Goal: Task Accomplishment & Management: Manage account settings

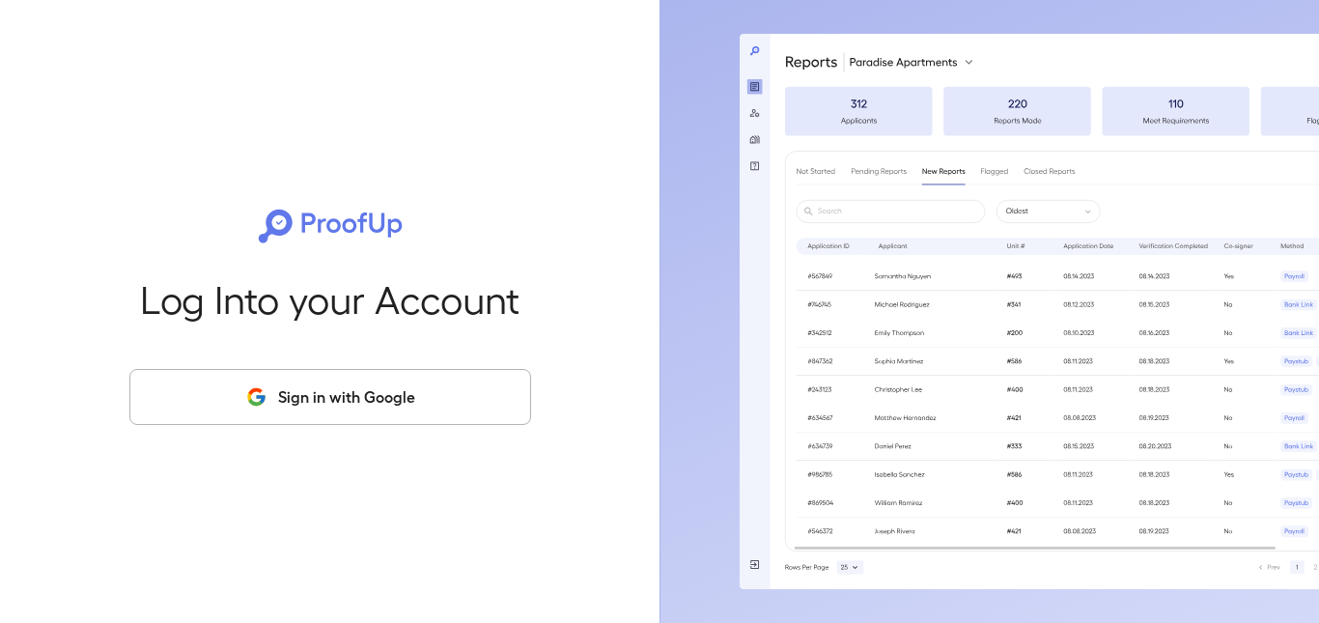
drag, startPoint x: 295, startPoint y: 395, endPoint x: 308, endPoint y: 373, distance: 26.0
click at [295, 395] on button "Sign in with Google" at bounding box center [330, 397] width 402 height 56
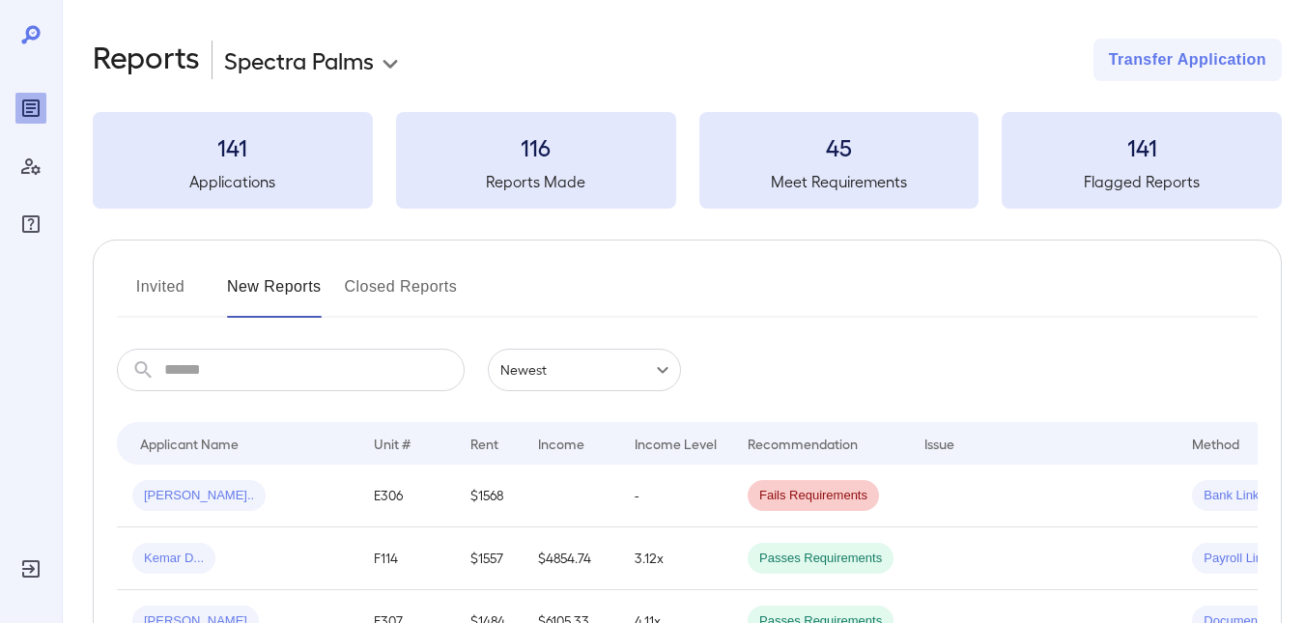
click at [152, 282] on button "Invited" at bounding box center [160, 294] width 87 height 46
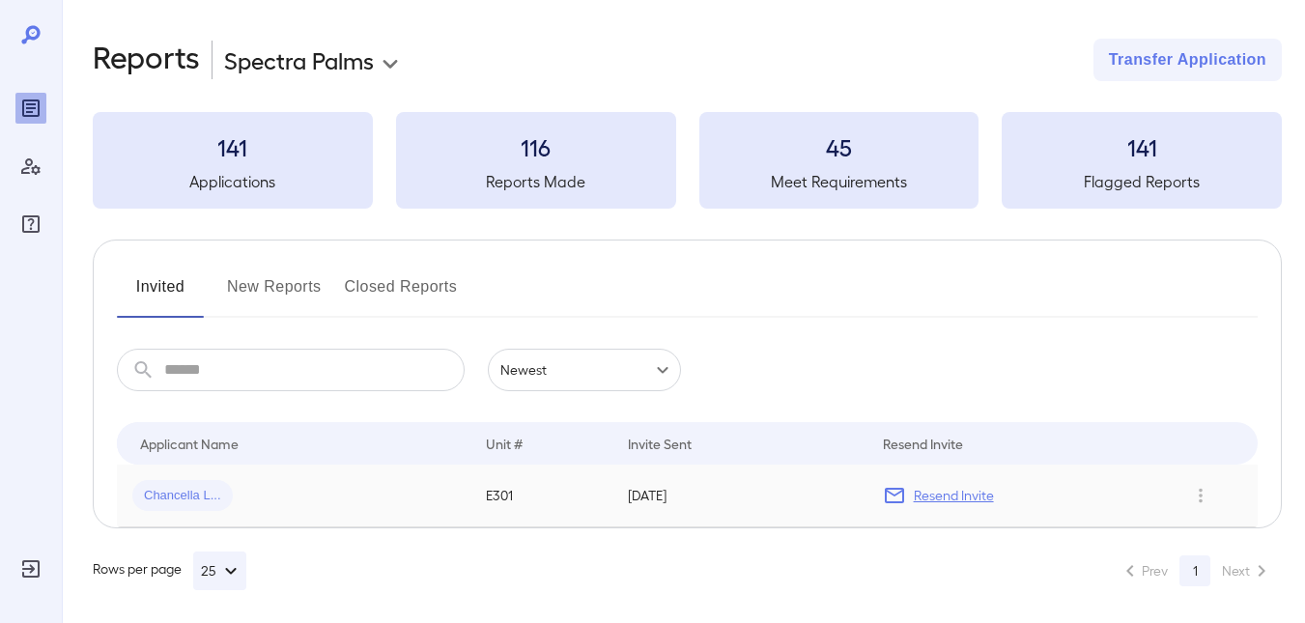
click at [945, 495] on p "Resend Invite" at bounding box center [954, 495] width 80 height 19
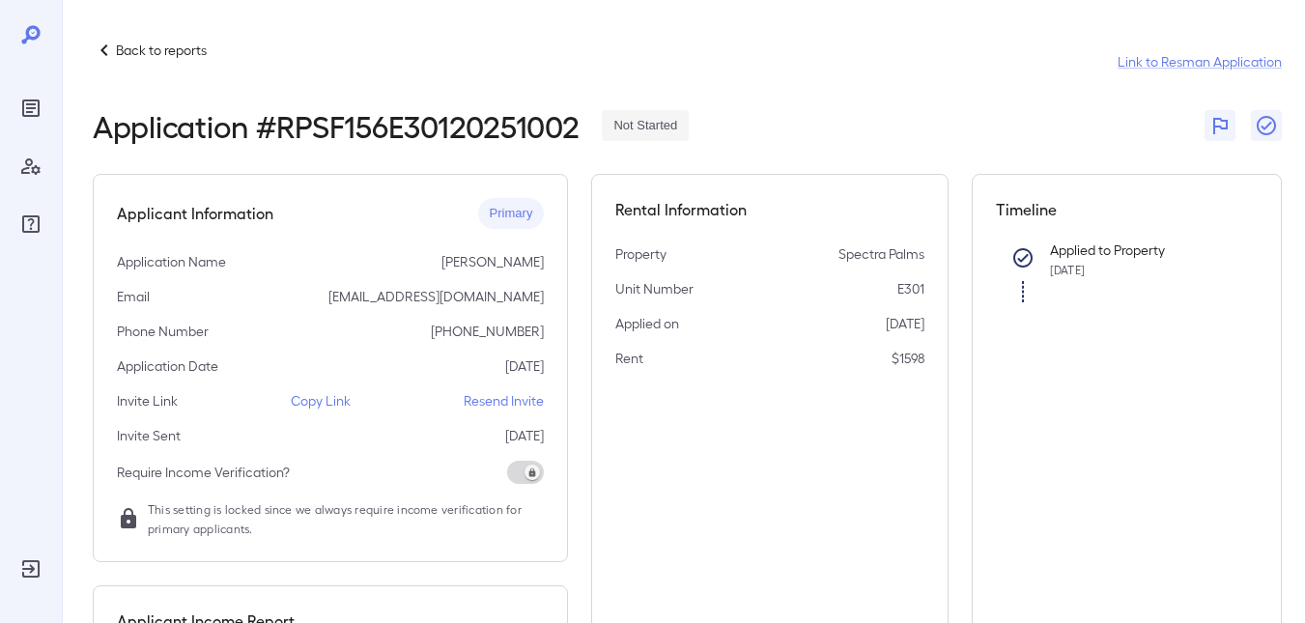
click at [498, 406] on p "Resend Invite" at bounding box center [504, 400] width 80 height 19
click at [498, 403] on p "Resend Invite" at bounding box center [504, 400] width 80 height 19
click at [499, 402] on p "Resend Invite" at bounding box center [504, 400] width 80 height 19
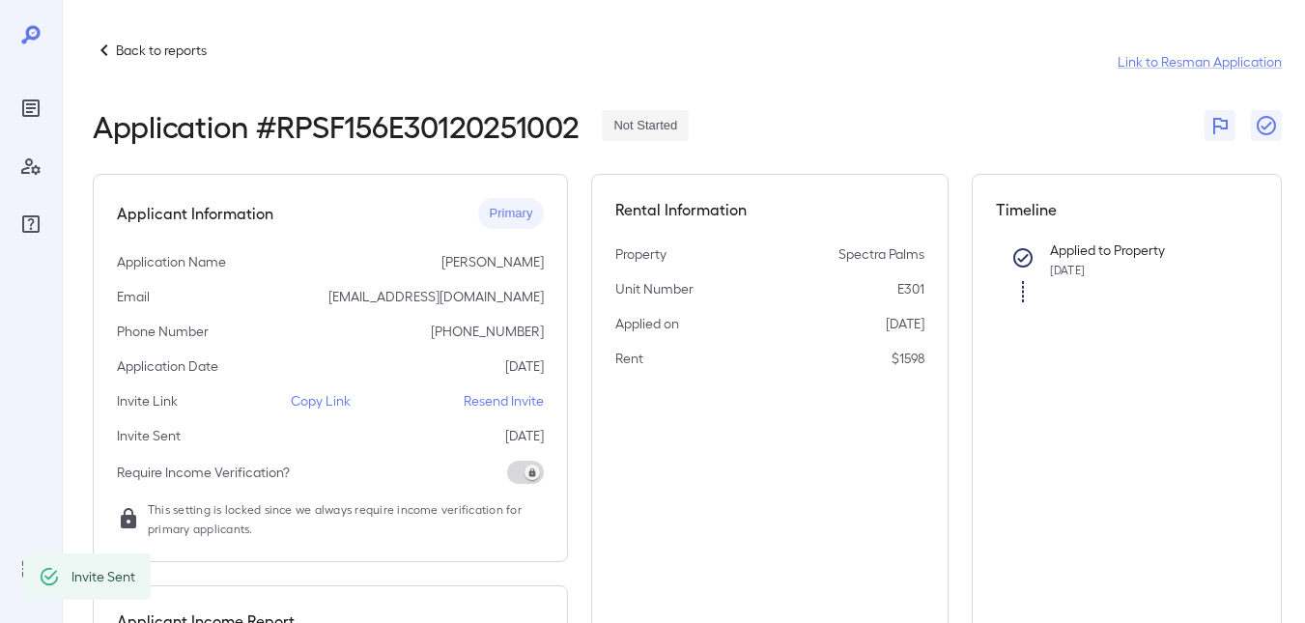
click at [162, 52] on p "Back to reports" at bounding box center [161, 50] width 91 height 19
